Goal: Information Seeking & Learning: Learn about a topic

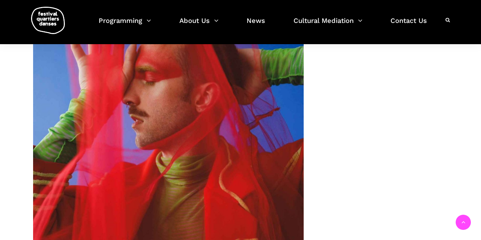
scroll to position [1556, 0]
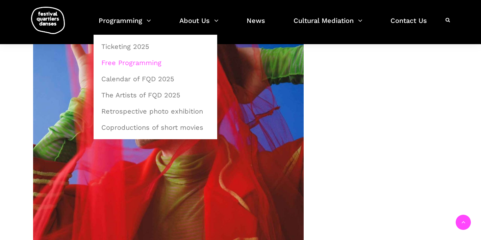
click at [143, 63] on link "Free Programming" at bounding box center [155, 63] width 116 height 16
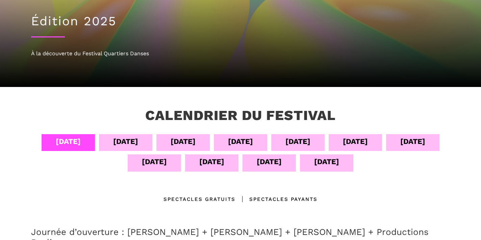
scroll to position [66, 0]
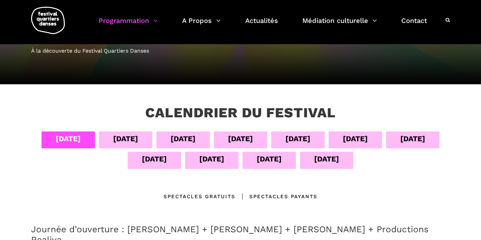
click at [331, 160] on div "[DATE]" at bounding box center [326, 159] width 25 height 12
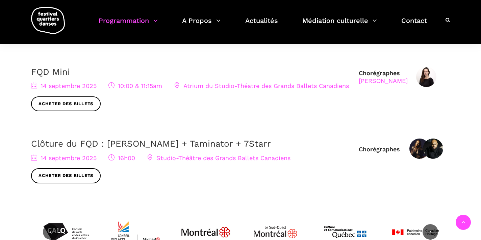
scroll to position [223, 0]
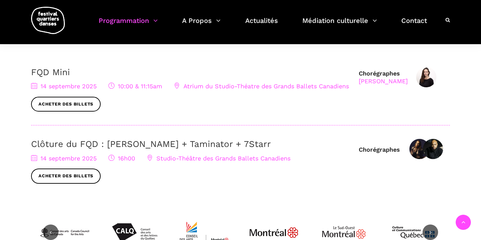
click at [78, 162] on span "14 septembre 2025" at bounding box center [63, 158] width 65 height 7
click at [80, 149] on link "Clôture du FQD : [PERSON_NAME] + Taminator + 7Starr" at bounding box center [151, 144] width 240 height 10
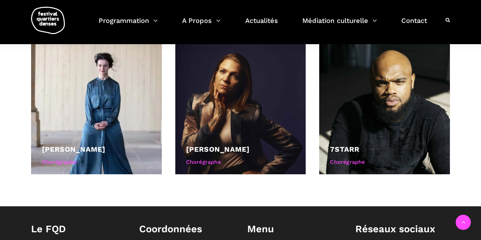
scroll to position [452, 0]
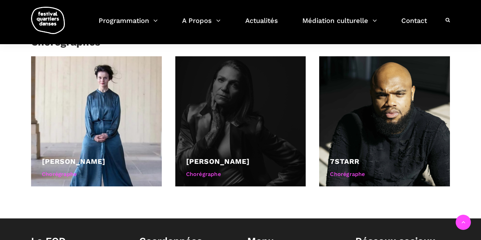
click at [223, 106] on div at bounding box center [240, 121] width 131 height 131
click at [215, 170] on div "Chorégraphe" at bounding box center [240, 174] width 109 height 9
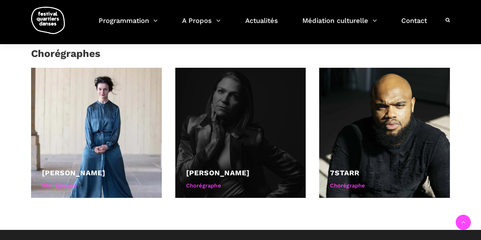
scroll to position [443, 0]
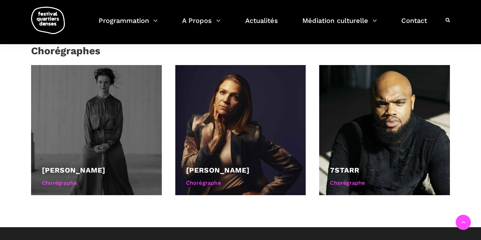
click at [65, 179] on div "Chorégraphe" at bounding box center [96, 183] width 109 height 9
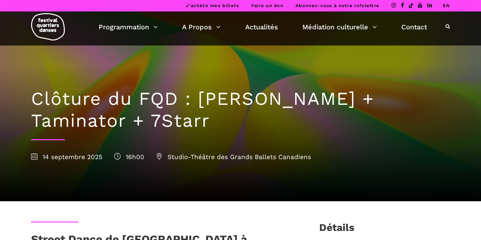
scroll to position [0, 0]
